Goal: Information Seeking & Learning: Compare options

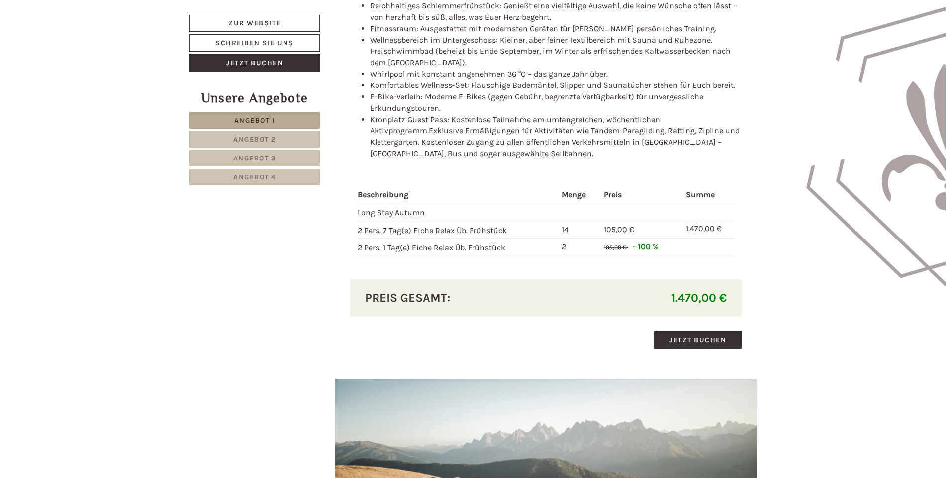
scroll to position [1094, 0]
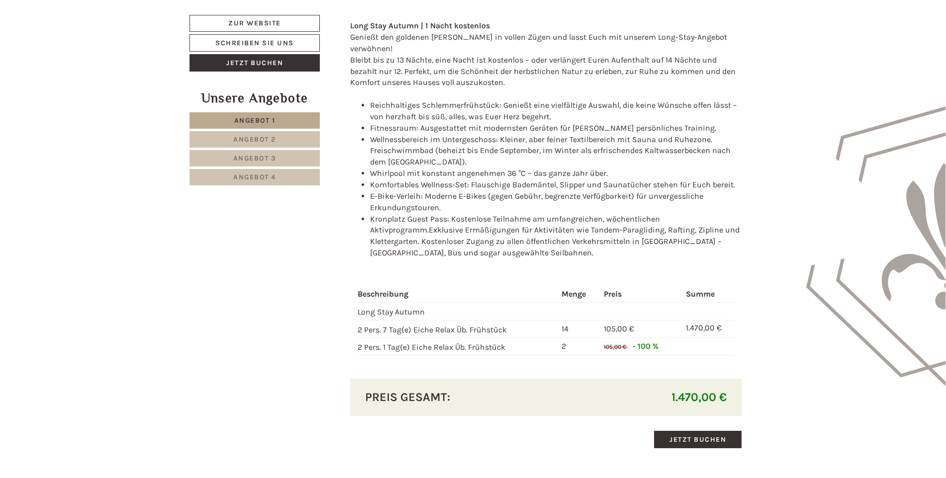
click at [276, 158] on span "Angebot 3" at bounding box center [254, 158] width 43 height 8
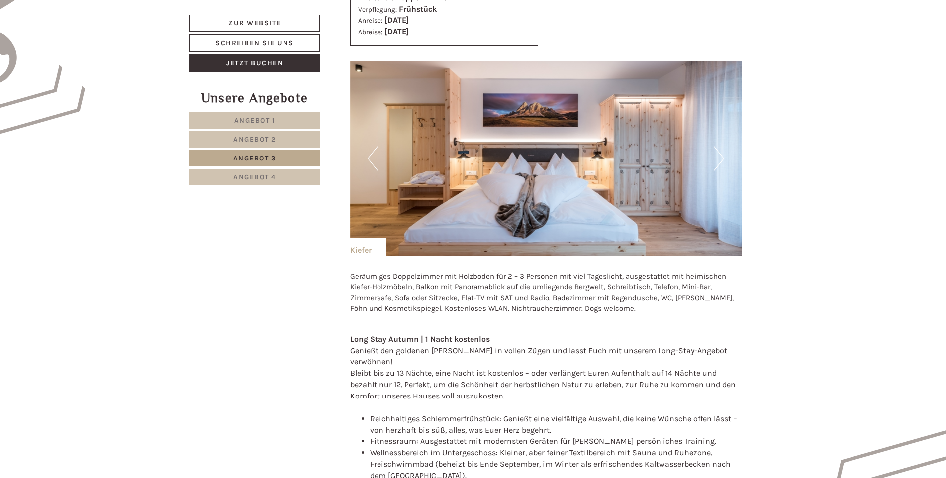
scroll to position [733, 0]
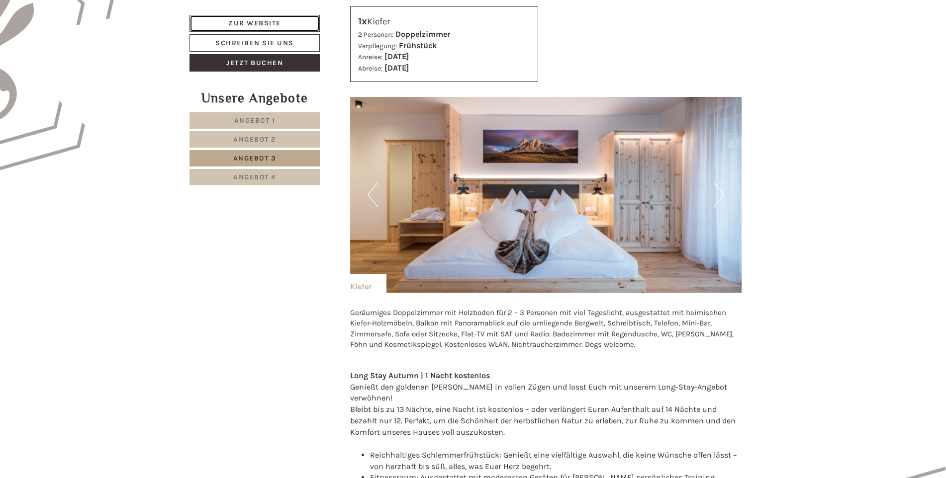
click at [242, 25] on link "Zur Website" at bounding box center [254, 23] width 130 height 17
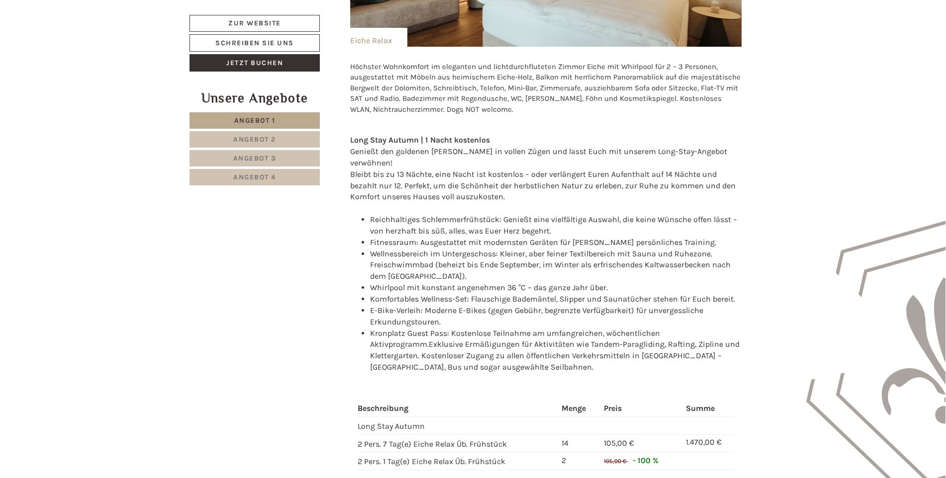
scroll to position [1193, 0]
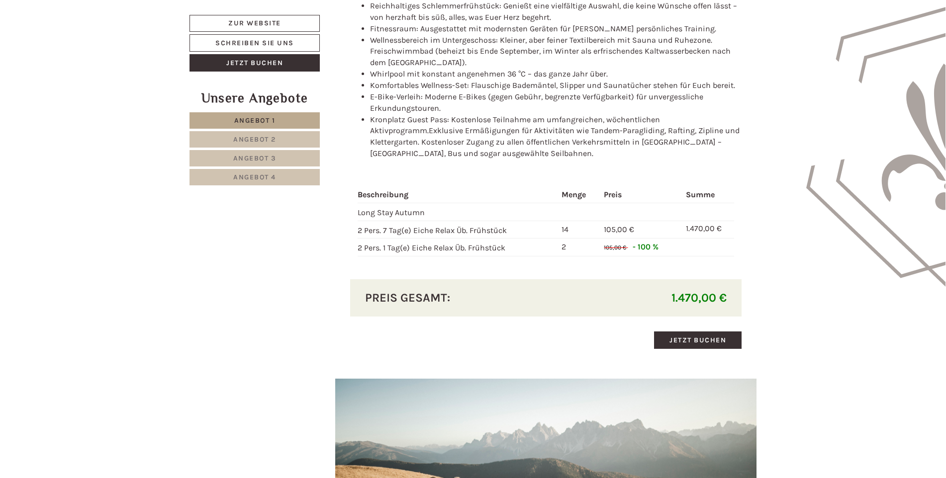
click at [281, 157] on link "Angebot 3" at bounding box center [254, 158] width 130 height 16
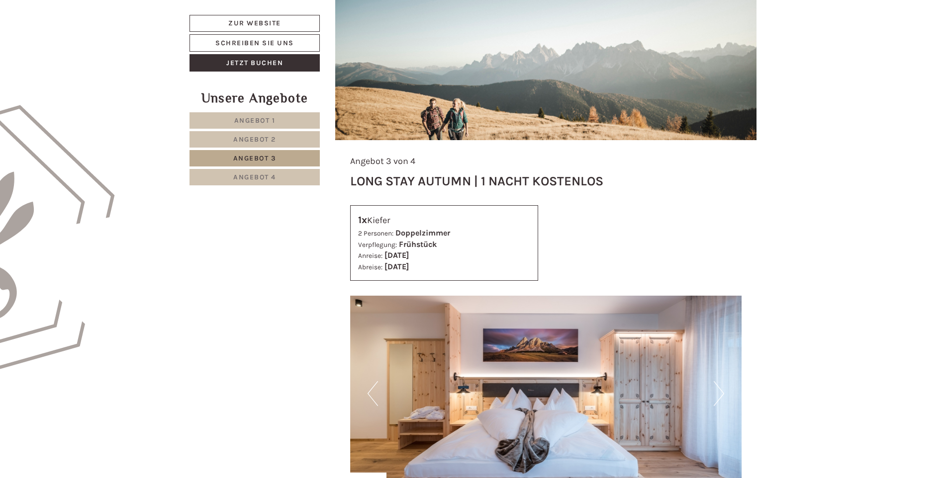
click at [286, 134] on link "Angebot 2" at bounding box center [254, 139] width 130 height 16
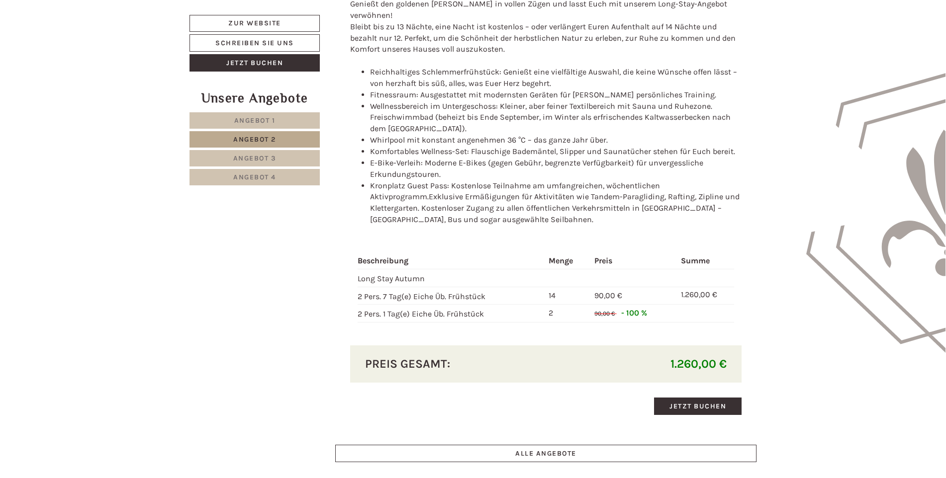
scroll to position [1131, 0]
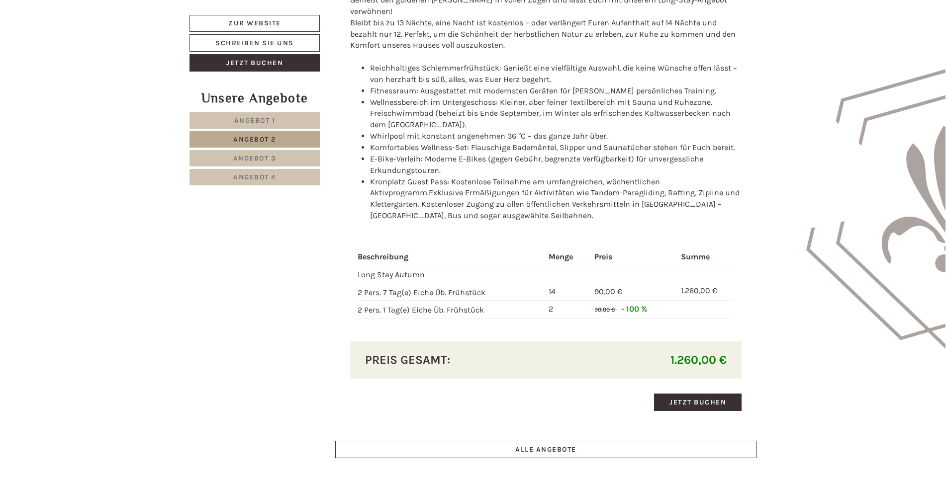
click at [282, 156] on link "Angebot 3" at bounding box center [254, 158] width 130 height 16
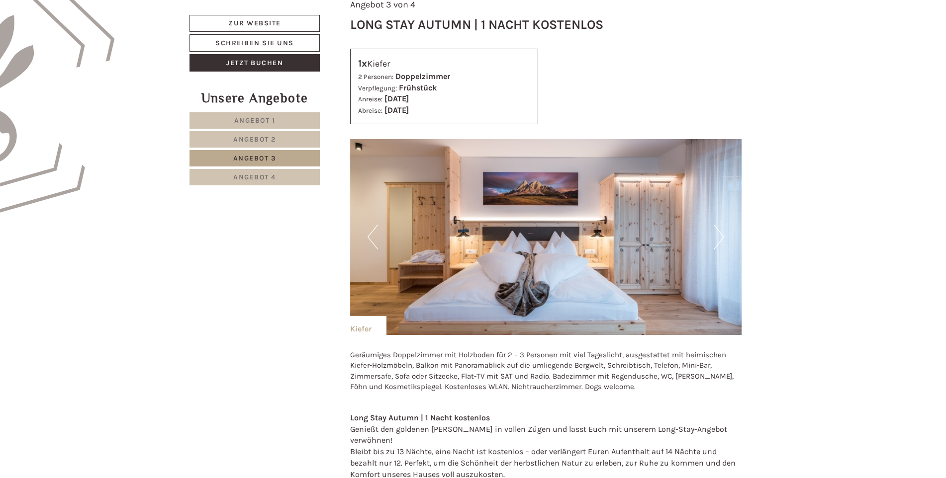
scroll to position [1032, 0]
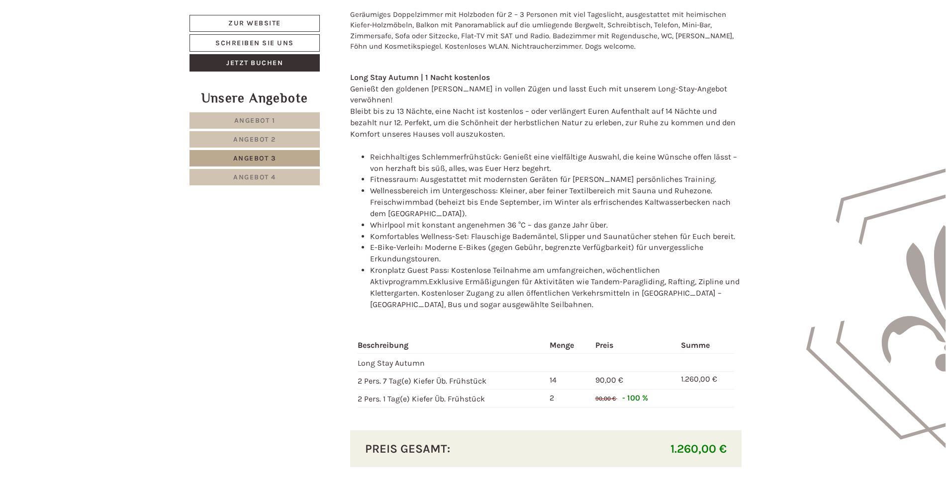
click at [285, 177] on link "Angebot 4" at bounding box center [254, 177] width 130 height 16
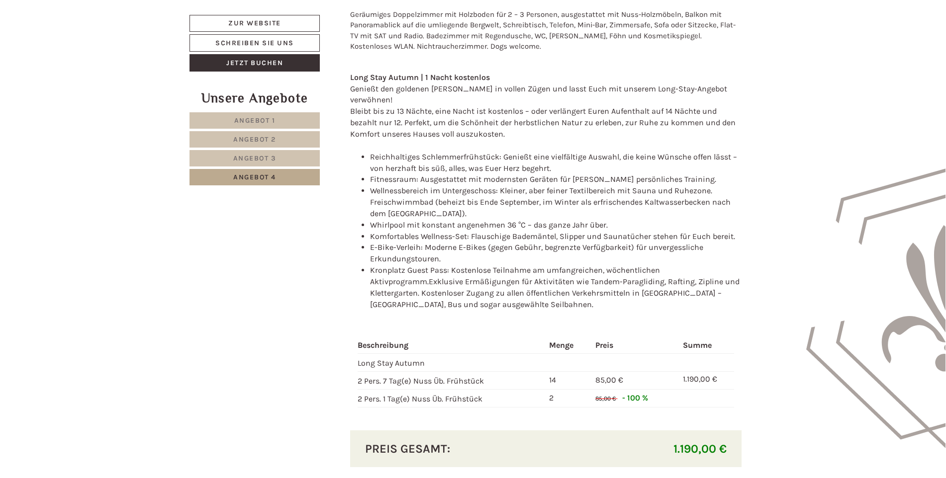
click at [275, 157] on span "Angebot 3" at bounding box center [254, 158] width 43 height 8
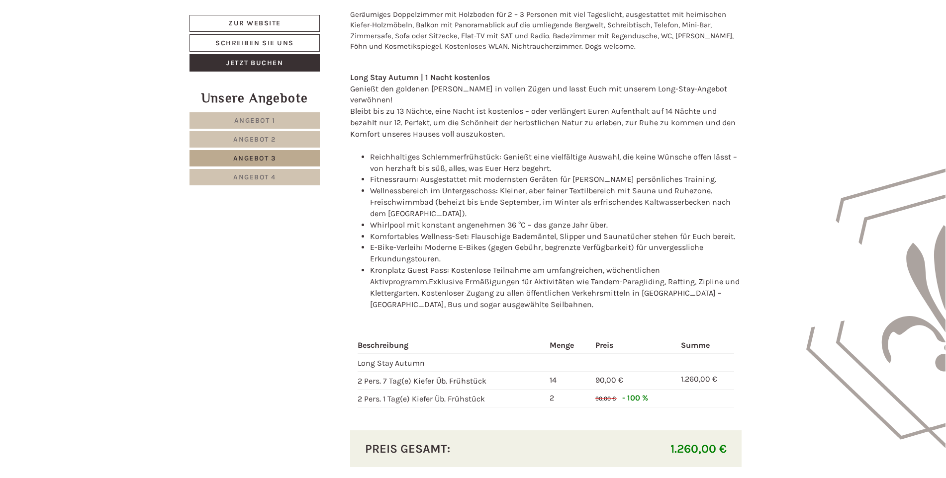
scroll to position [534, 0]
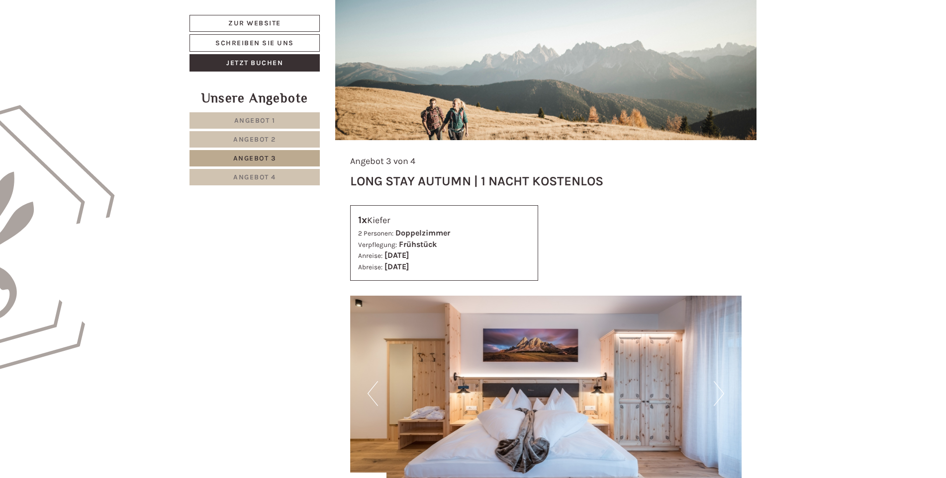
click at [273, 136] on span "Angebot 2" at bounding box center [254, 139] width 43 height 8
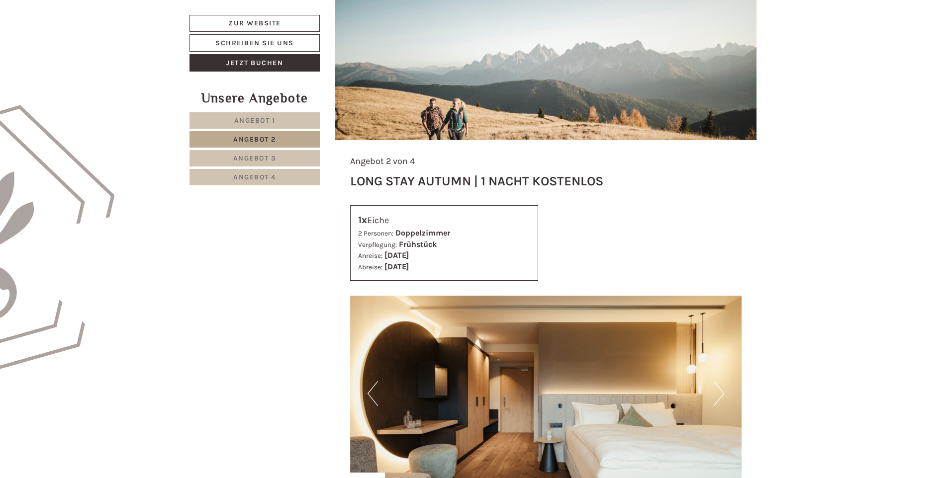
click at [296, 158] on link "Angebot 3" at bounding box center [254, 158] width 130 height 16
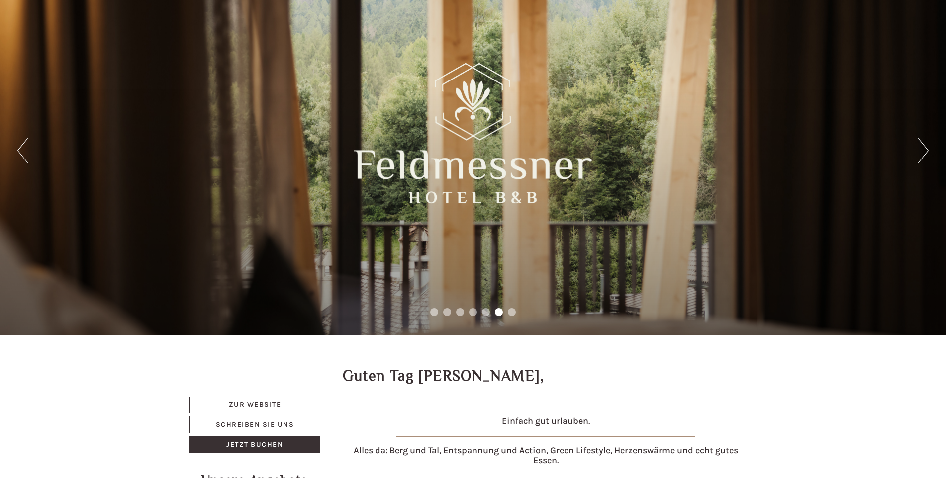
scroll to position [0, 0]
